Goal: Navigation & Orientation: Go to known website

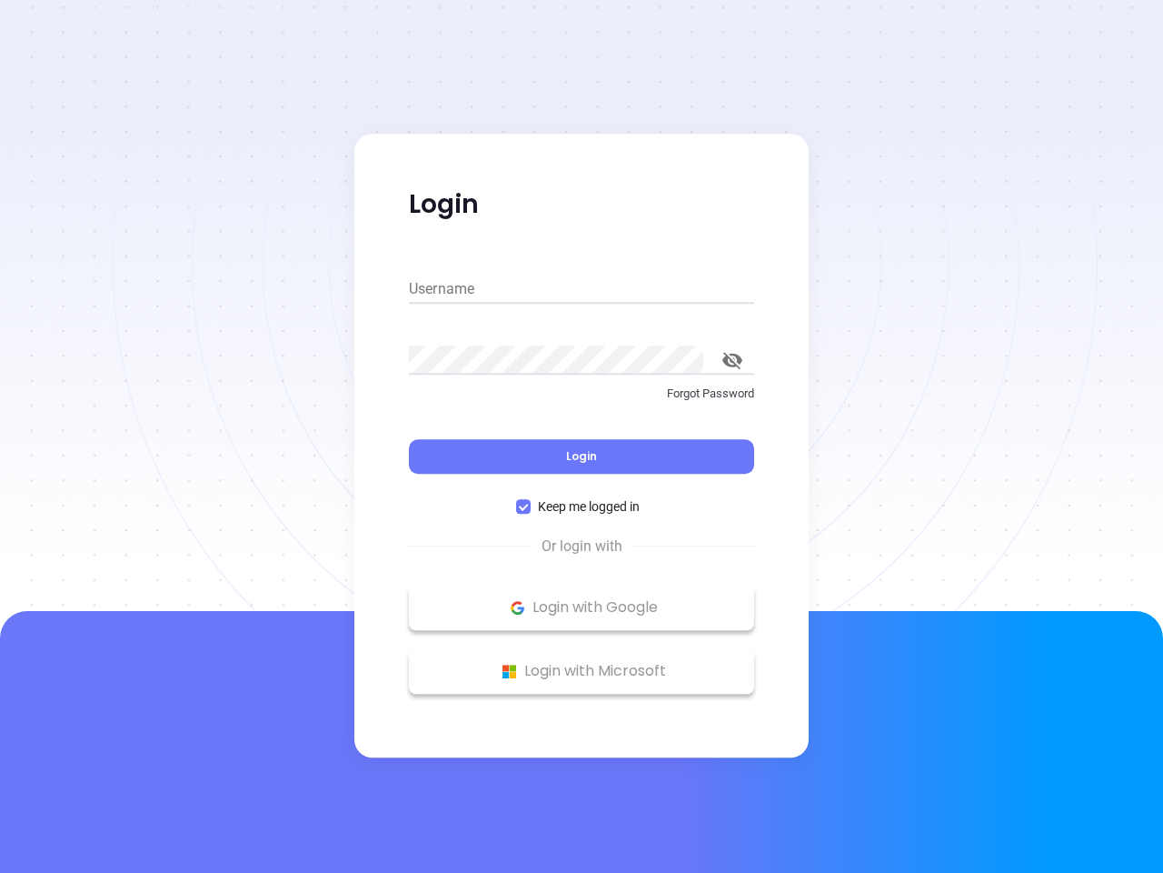
click at [582, 436] on div "Login" at bounding box center [581, 445] width 345 height 56
click at [582, 289] on input "Username" at bounding box center [581, 288] width 345 height 29
click at [733, 360] on icon "toggle password visibility" at bounding box center [733, 360] width 20 height 17
click at [582, 456] on span "Login" at bounding box center [581, 455] width 31 height 15
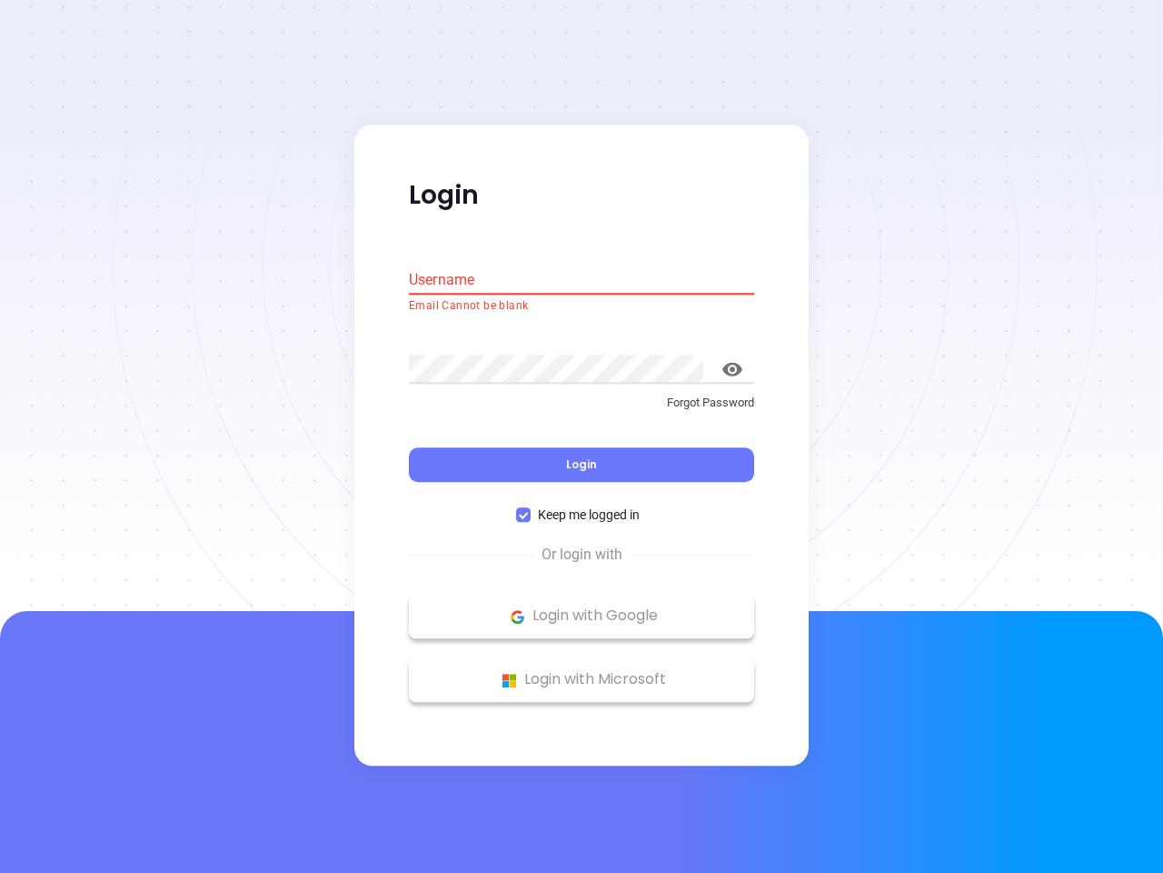
click at [582, 506] on span "Keep me logged in" at bounding box center [589, 515] width 116 height 20
click at [531, 508] on input "Keep me logged in" at bounding box center [523, 515] width 15 height 15
checkbox input "false"
click at [582, 607] on p "Login with Google" at bounding box center [581, 616] width 327 height 27
click at [582, 671] on p "Login with Microsoft" at bounding box center [581, 679] width 327 height 27
